Goal: Task Accomplishment & Management: Use online tool/utility

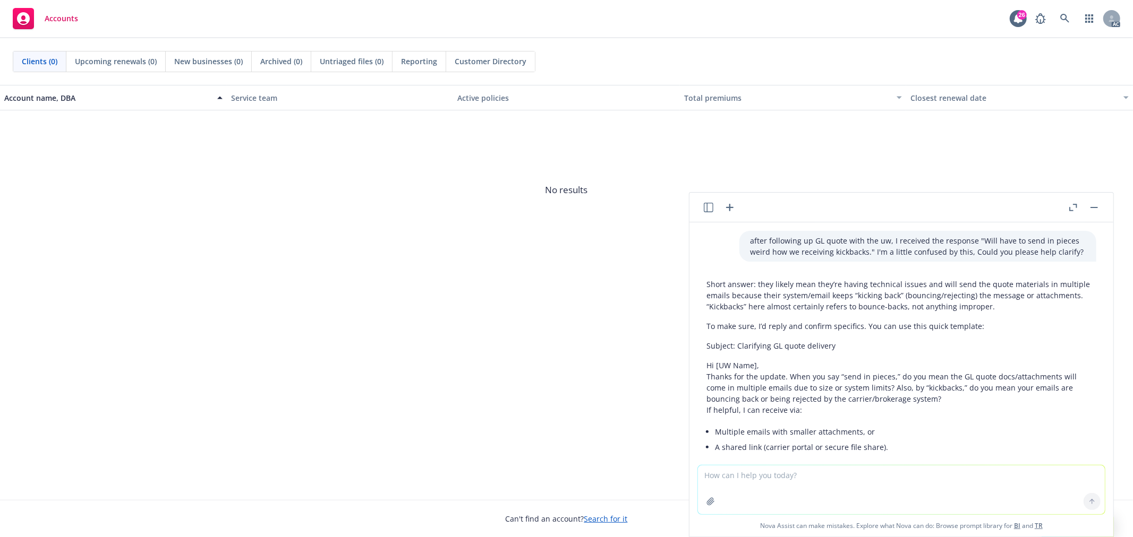
click at [705, 210] on icon "button" at bounding box center [709, 208] width 10 height 10
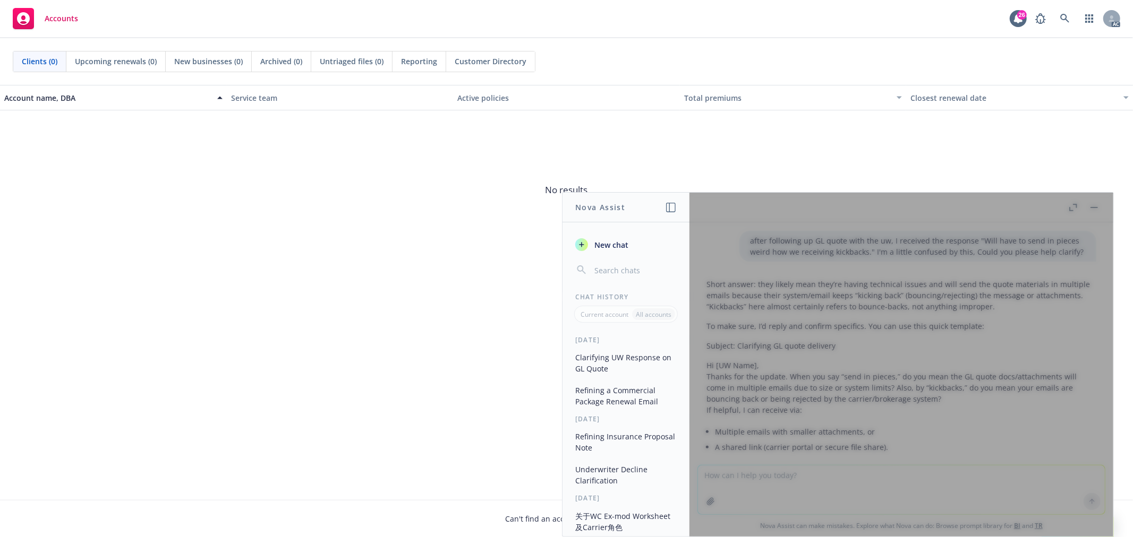
click at [638, 396] on button "Refining a Commercial Package Renewal Email" at bounding box center [626, 396] width 110 height 29
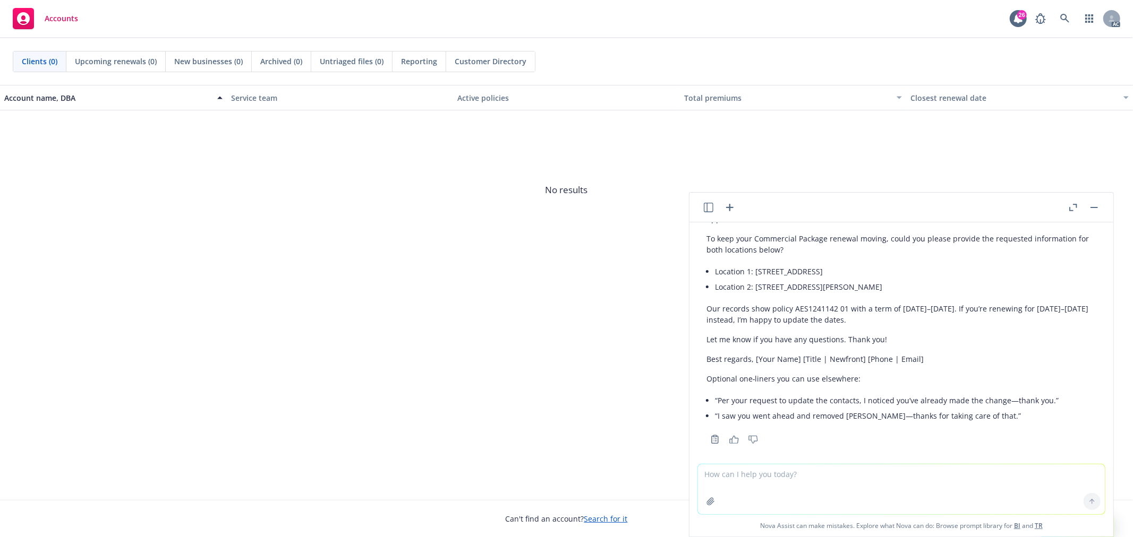
scroll to position [877, 0]
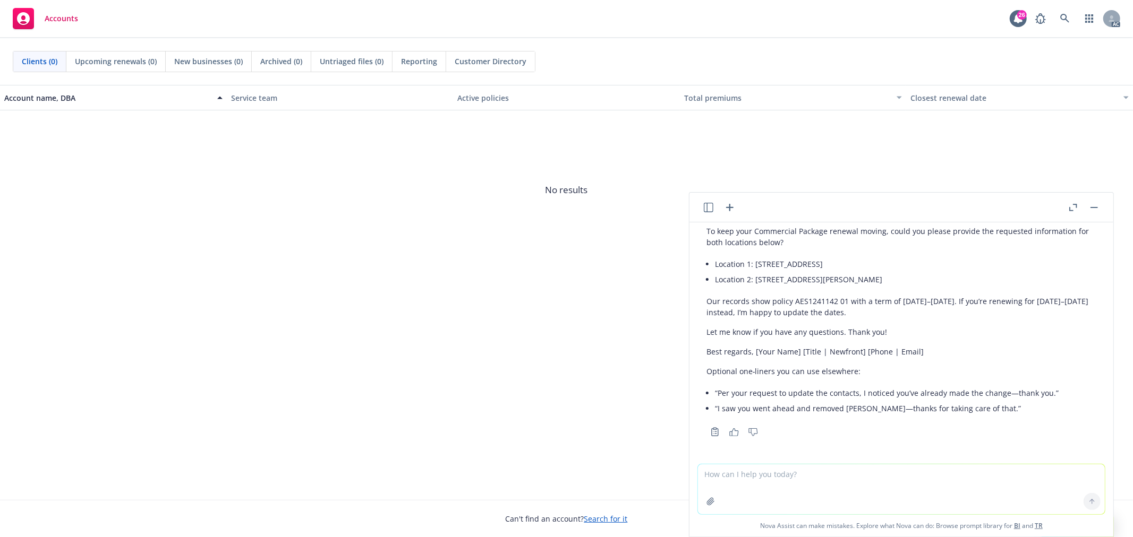
click at [842, 483] on textarea at bounding box center [901, 490] width 407 height 50
type textarea "@AM, I checked the renewal case and found that the insured requested us to rene…"
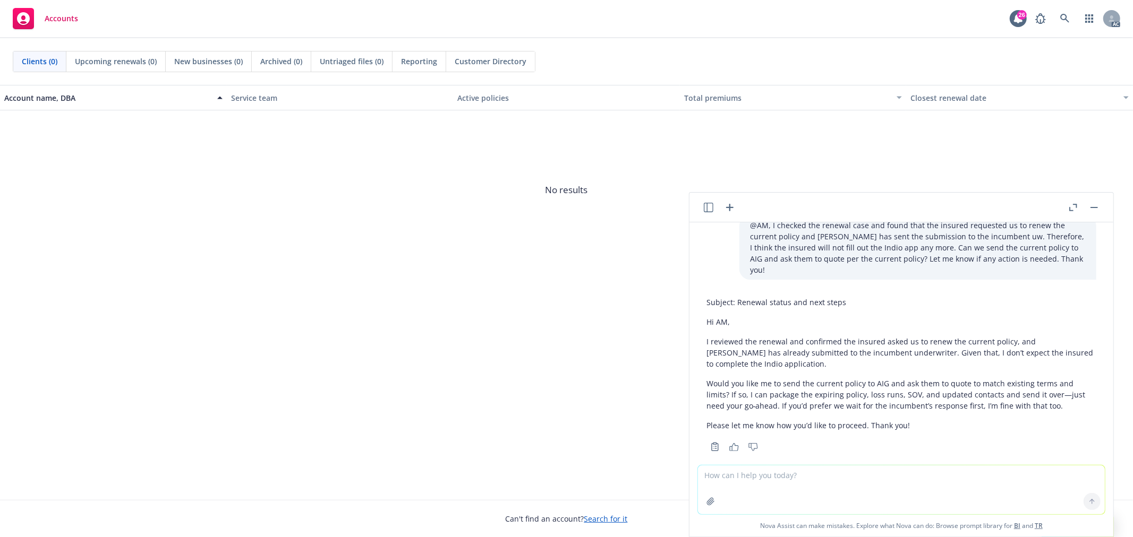
scroll to position [1117, 0]
click at [783, 495] on textarea at bounding box center [901, 490] width 407 height 49
type textarea "Pls make it short, clear and concise"
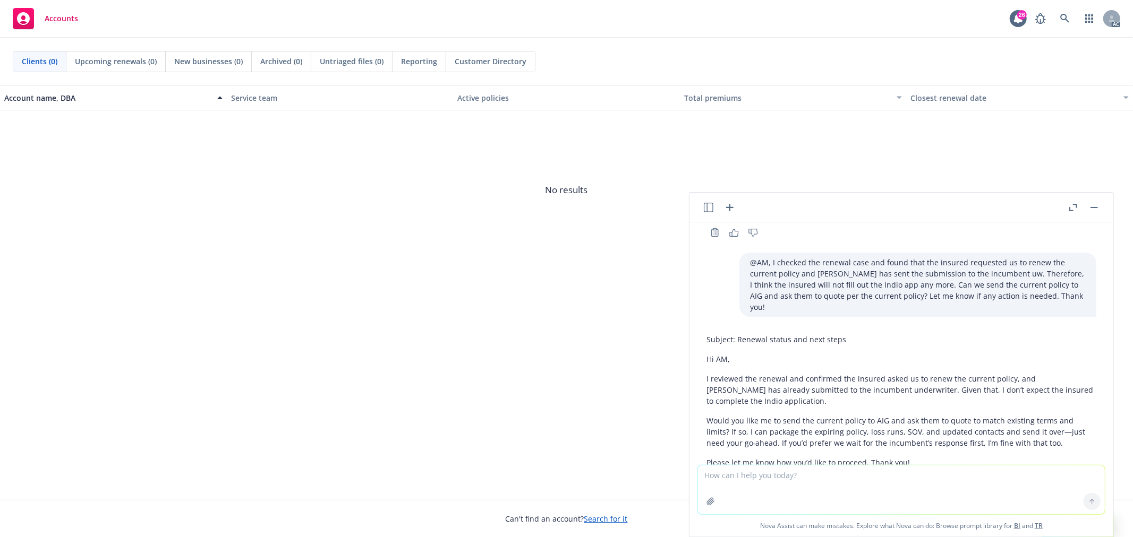
scroll to position [972, 0]
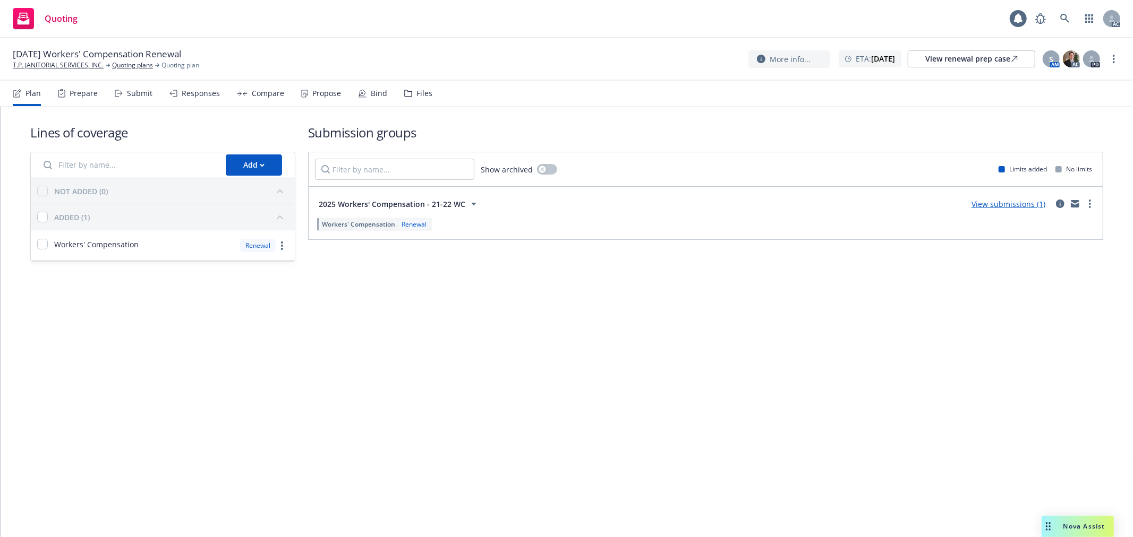
click at [139, 99] on div "Submit" at bounding box center [134, 93] width 38 height 25
click at [142, 92] on div "Submit" at bounding box center [139, 93] width 25 height 8
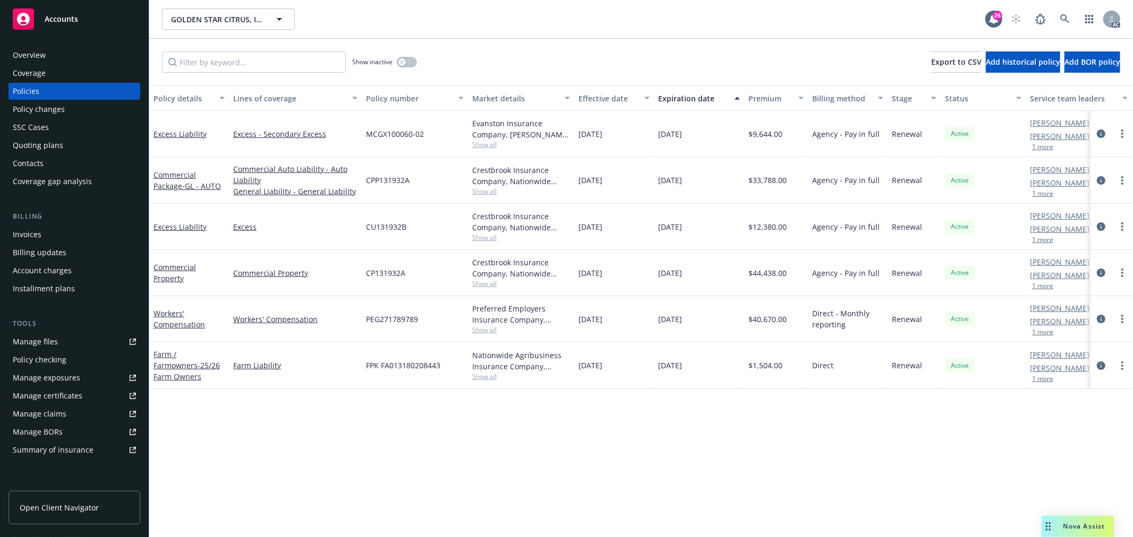
click at [486, 332] on span "Show all" at bounding box center [521, 330] width 98 height 9
click at [632, 420] on div "Policy details Lines of coverage Policy number Market details Effective date Ex…" at bounding box center [641, 311] width 984 height 452
click at [490, 374] on span "Show all" at bounding box center [521, 376] width 98 height 9
click at [712, 415] on div "Policy details Lines of coverage Policy number Market details Effective date Ex…" at bounding box center [641, 311] width 984 height 452
click at [490, 286] on span "Show all" at bounding box center [521, 283] width 98 height 9
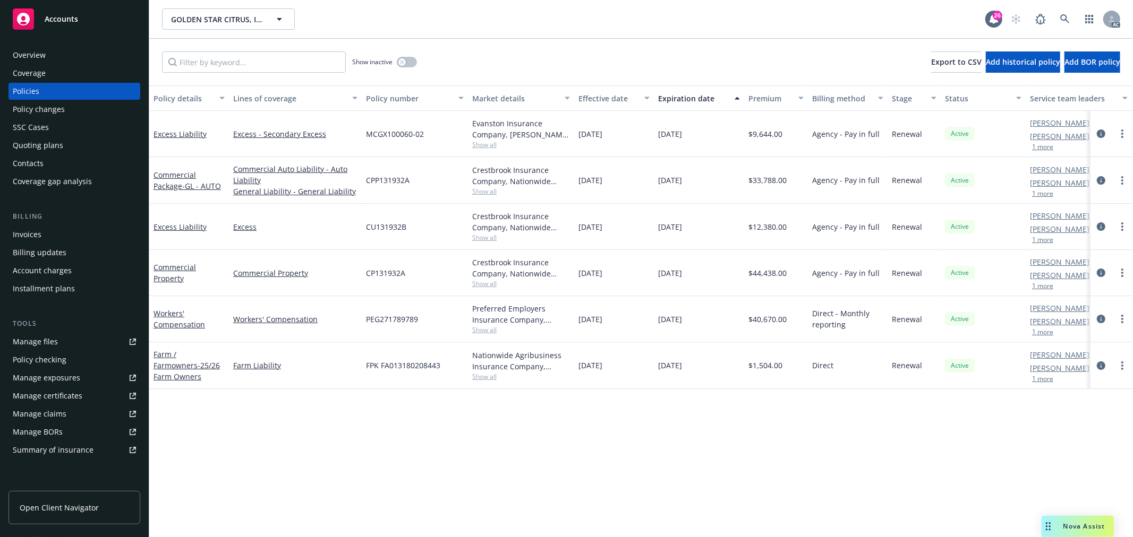
click at [491, 239] on span "Show all" at bounding box center [521, 237] width 98 height 9
click at [485, 192] on span "Show all" at bounding box center [521, 191] width 98 height 9
click at [481, 148] on span "Show all" at bounding box center [521, 144] width 98 height 9
click at [482, 458] on div "Policy details Lines of coverage Policy number Market details Effective date Ex…" at bounding box center [641, 311] width 984 height 452
click at [1060, 18] on icon at bounding box center [1065, 19] width 10 height 10
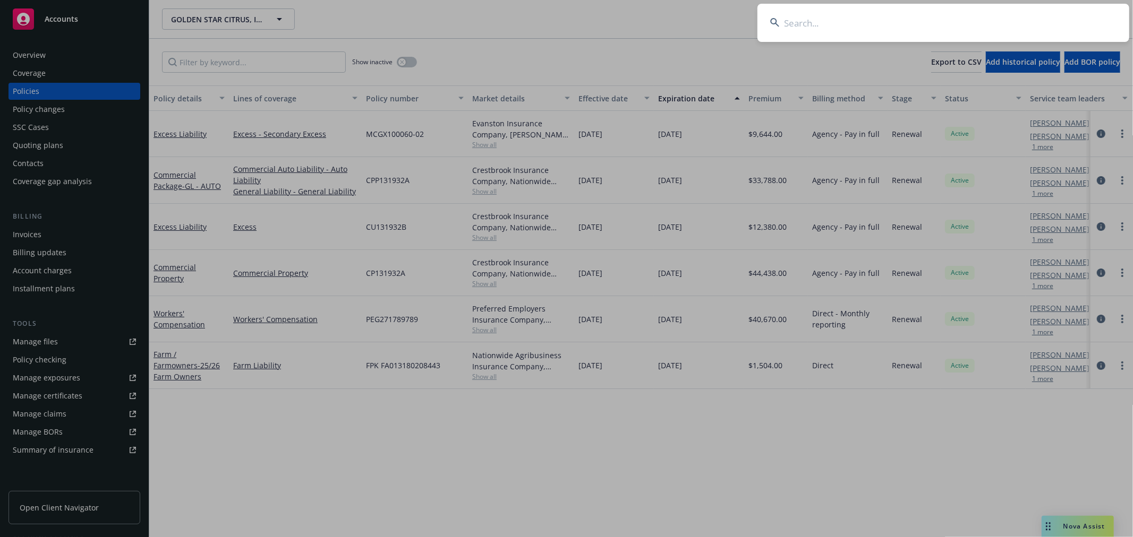
type input "Golden Star Citrus"
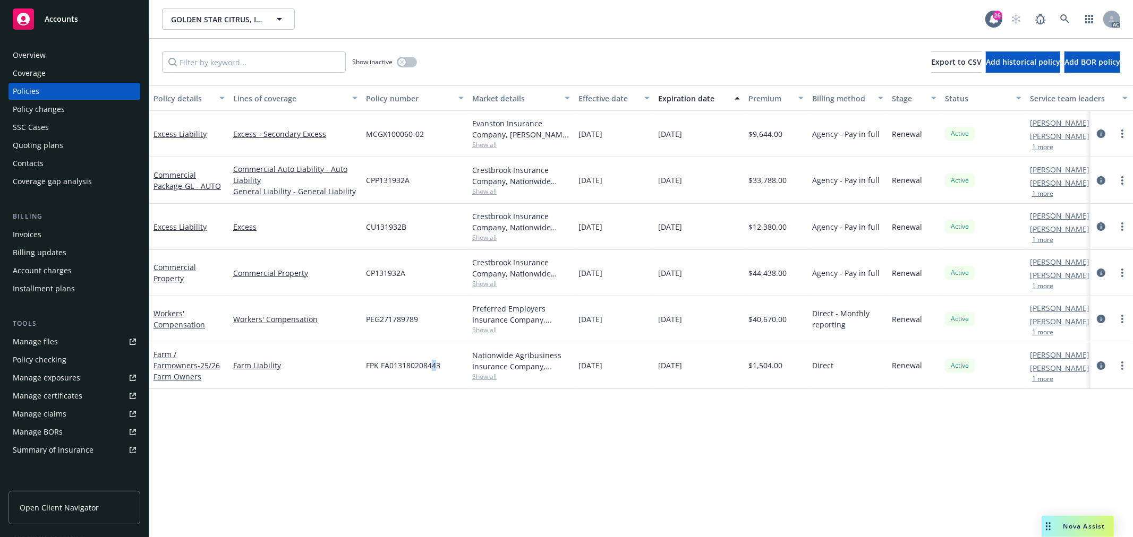
drag, startPoint x: 430, startPoint y: 413, endPoint x: 441, endPoint y: 396, distance: 20.0
click at [481, 326] on span "Show all" at bounding box center [521, 330] width 98 height 9
click at [195, 322] on link "Workers' Compensation" at bounding box center [179, 319] width 52 height 21
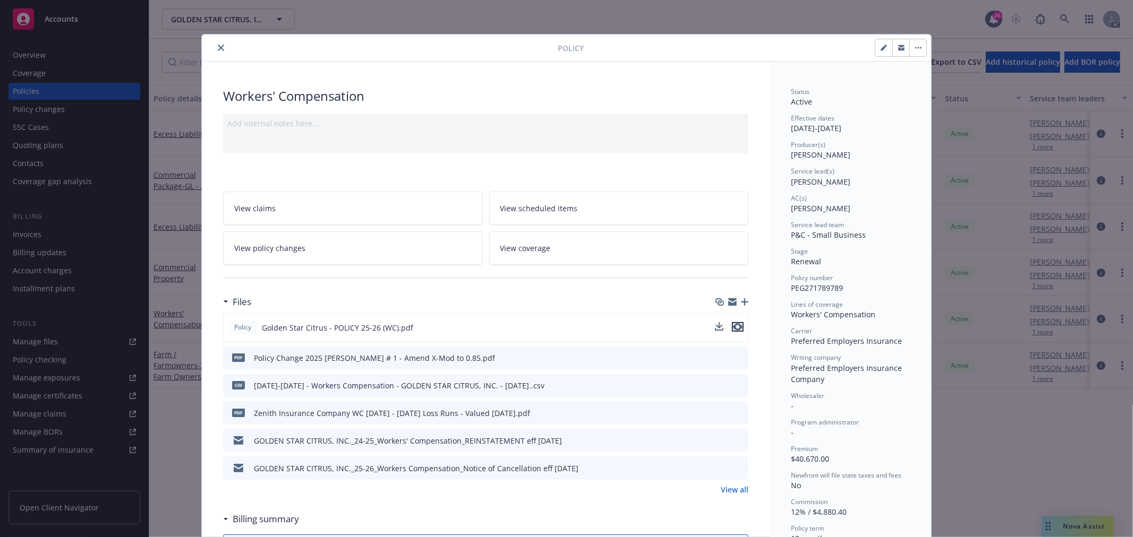
click at [734, 327] on icon "preview file" at bounding box center [738, 326] width 10 height 7
click at [218, 45] on icon "close" at bounding box center [221, 48] width 6 height 6
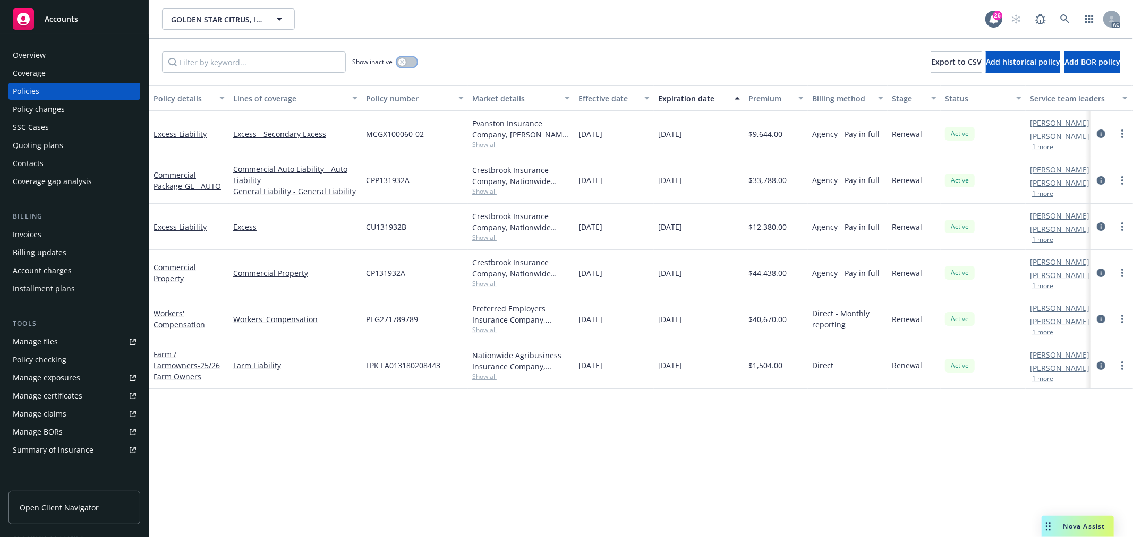
click at [399, 65] on div "button" at bounding box center [401, 61] width 7 height 7
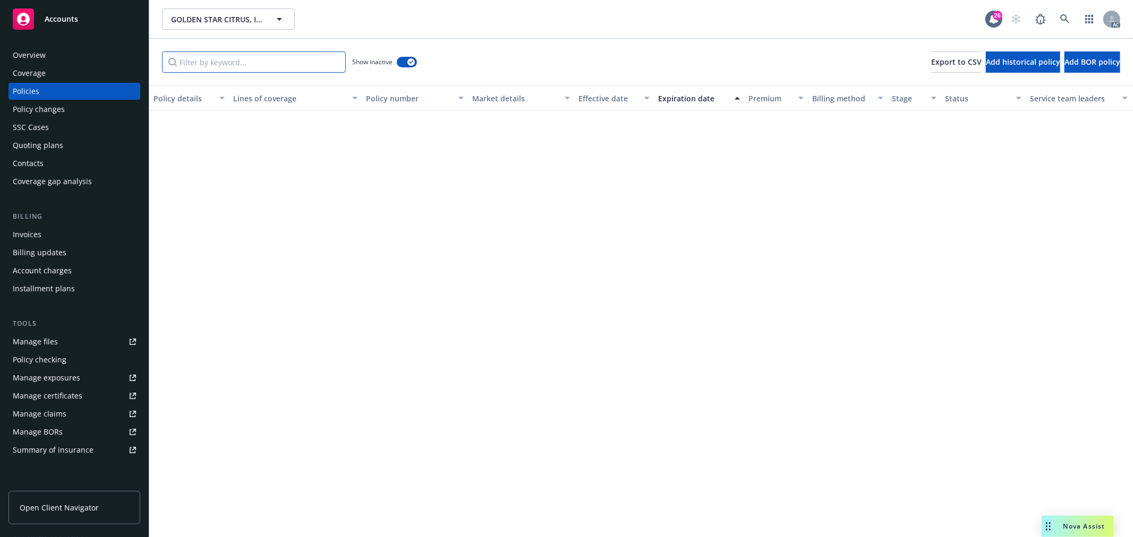
click at [289, 64] on input "Filter by keyword..." at bounding box center [254, 62] width 184 height 21
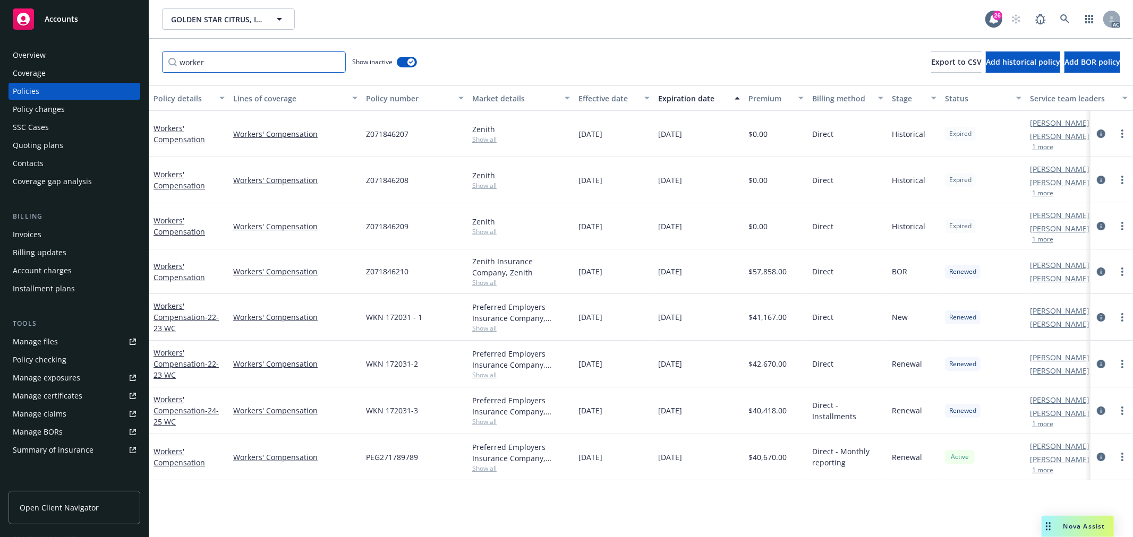
type input "worker"
click at [706, 98] on div "Expiration date" at bounding box center [693, 98] width 70 height 11
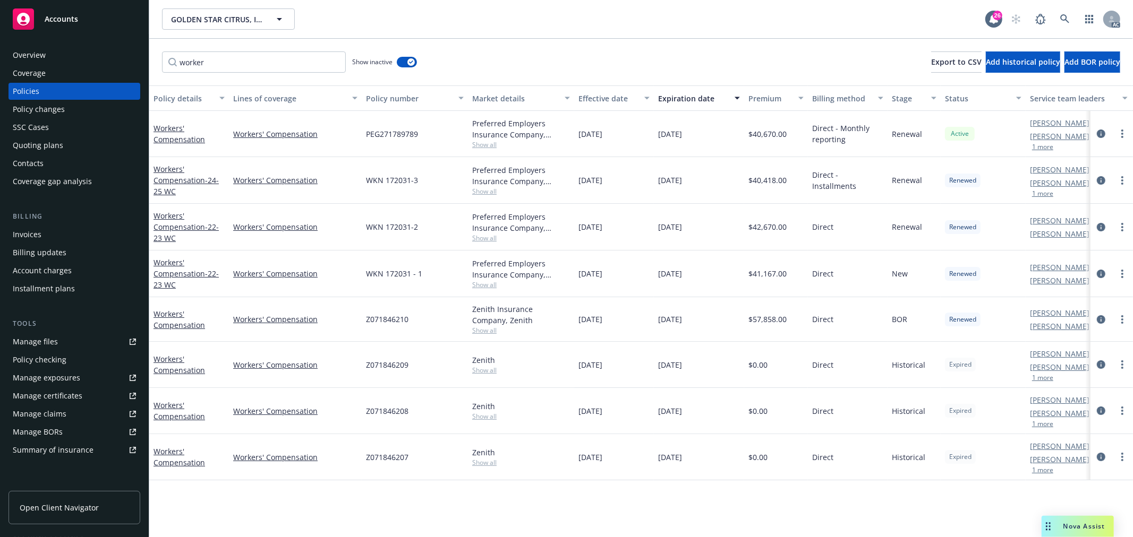
click at [489, 331] on span "Show all" at bounding box center [521, 330] width 98 height 9
click at [493, 287] on span "Show all" at bounding box center [521, 284] width 98 height 9
click at [587, 489] on div "Policy details Lines of coverage Policy number Market details Effective date Ex…" at bounding box center [641, 311] width 984 height 452
click at [494, 147] on span "Show all" at bounding box center [521, 144] width 98 height 9
drag, startPoint x: 374, startPoint y: 206, endPoint x: 497, endPoint y: 207, distance: 122.7
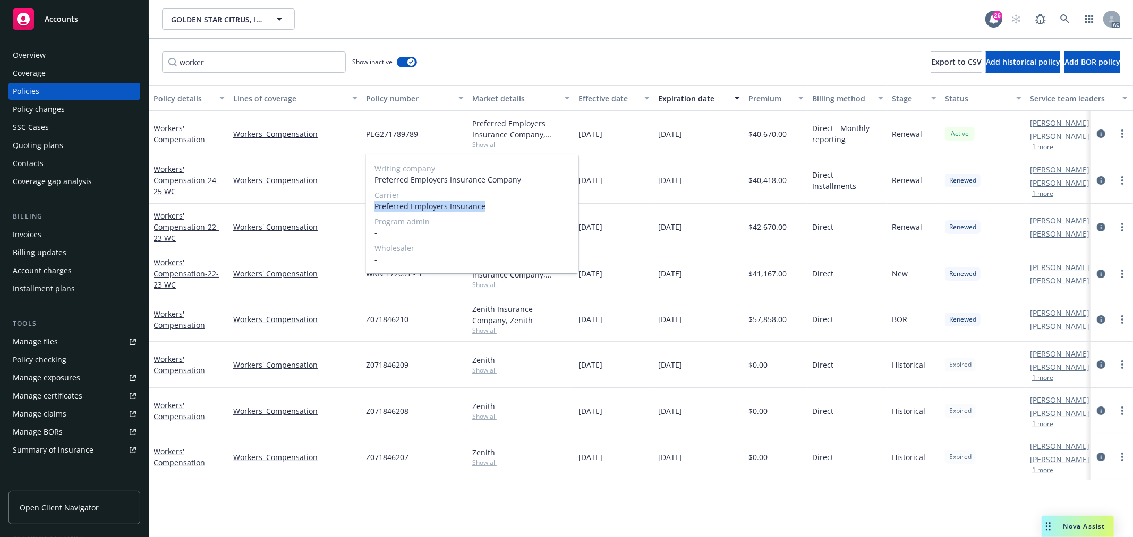
click at [497, 207] on span "Preferred Employers Insurance" at bounding box center [471, 206] width 195 height 11
copy span "Preferred Employers Insurance"
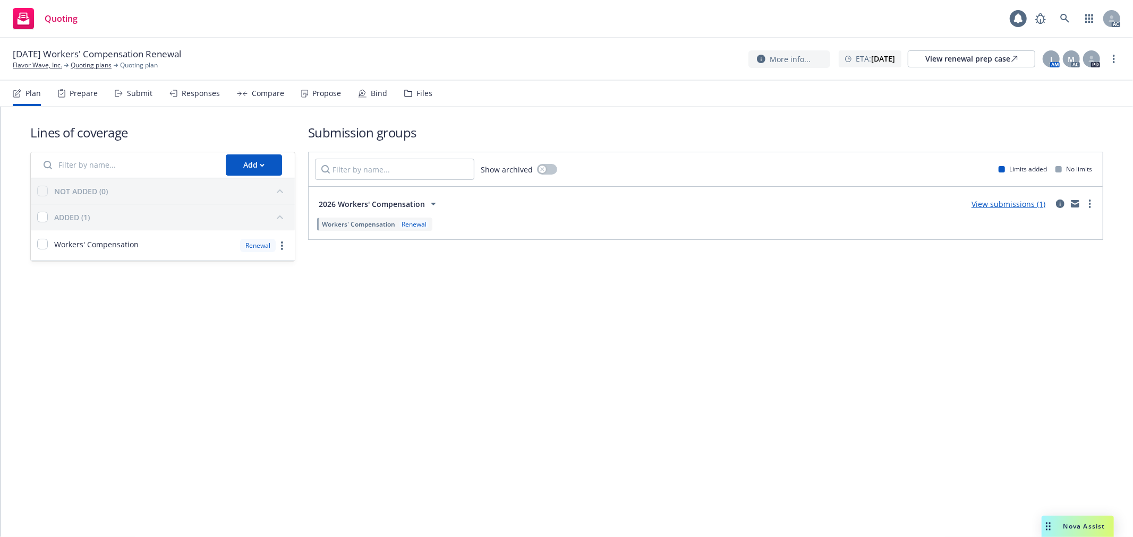
click at [133, 92] on div "Submit" at bounding box center [139, 93] width 25 height 8
